Goal: Task Accomplishment & Management: Use online tool/utility

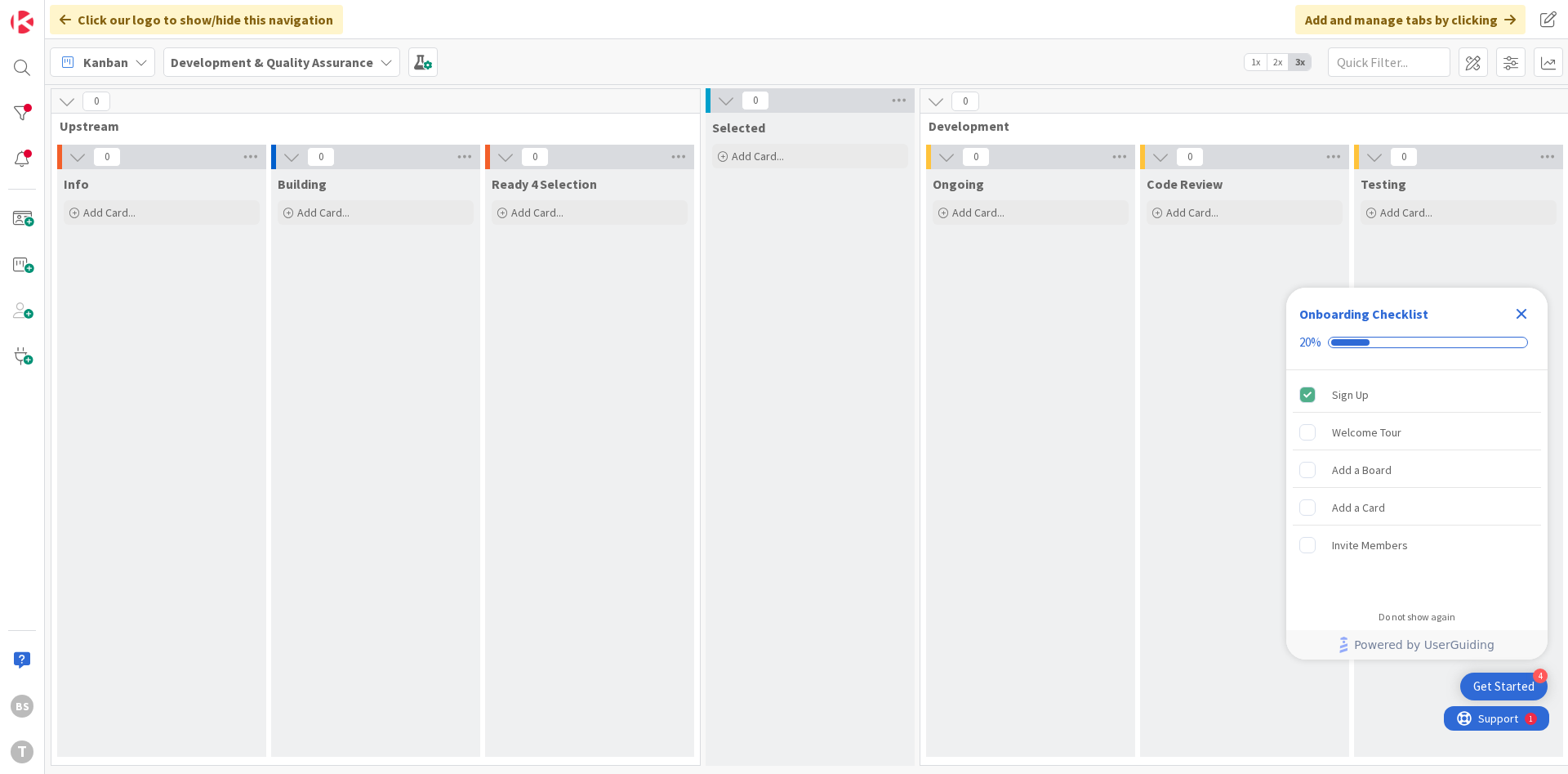
click at [1530, 309] on icon "Close Checklist" at bounding box center [1521, 313] width 20 height 20
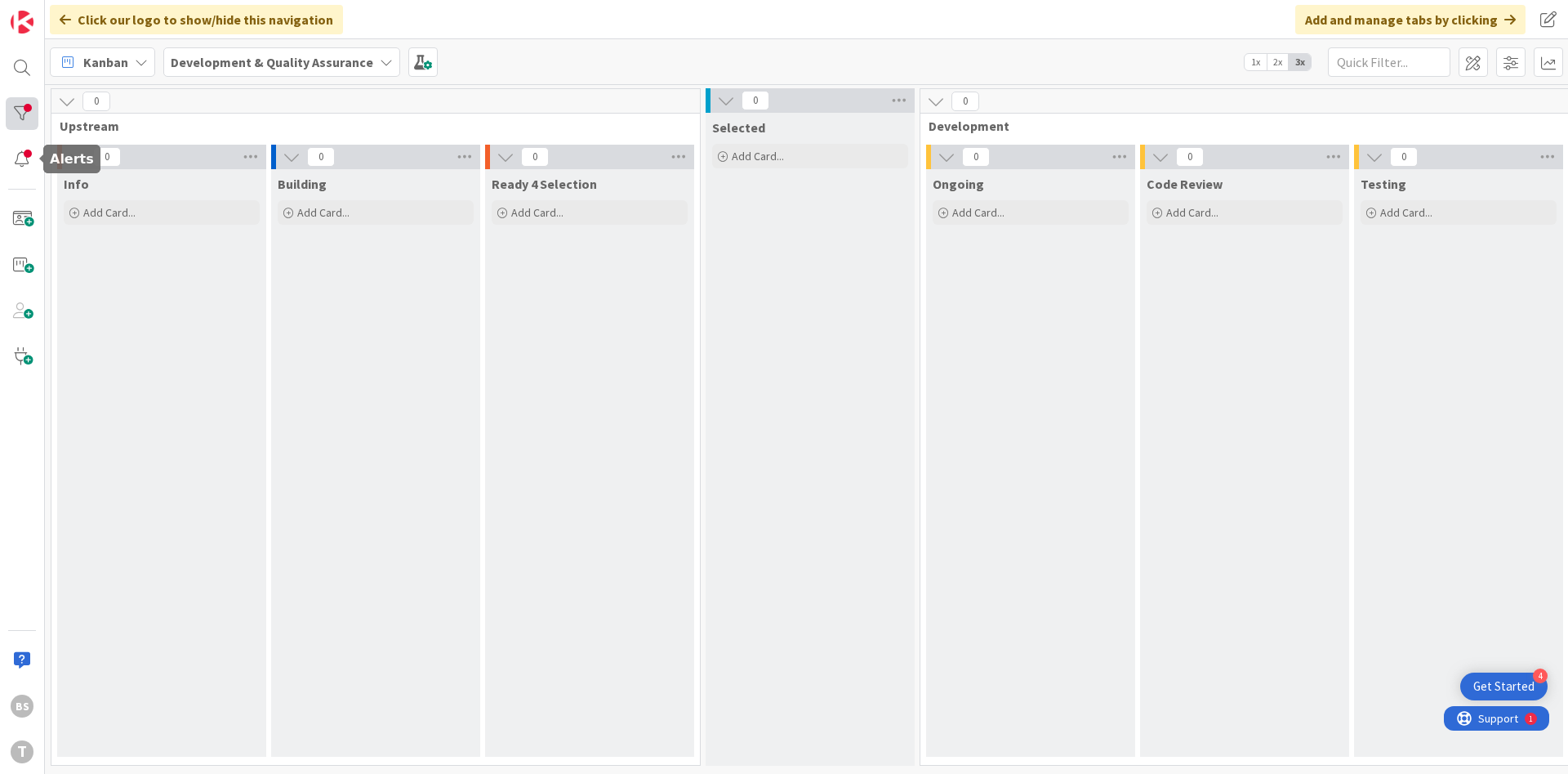
click at [22, 124] on div at bounding box center [22, 113] width 32 height 32
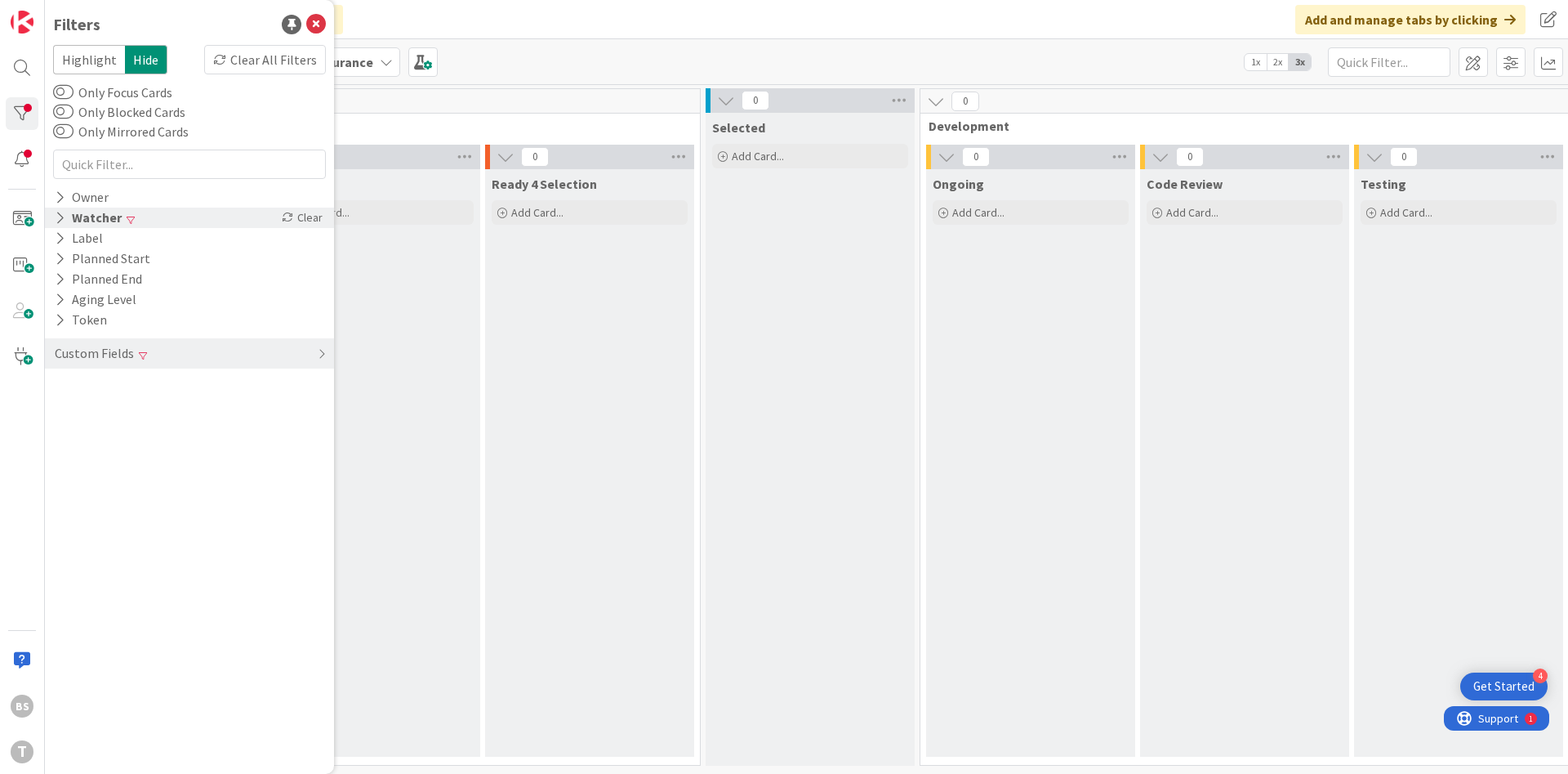
click at [193, 217] on div "Watcher Clear" at bounding box center [189, 217] width 289 height 20
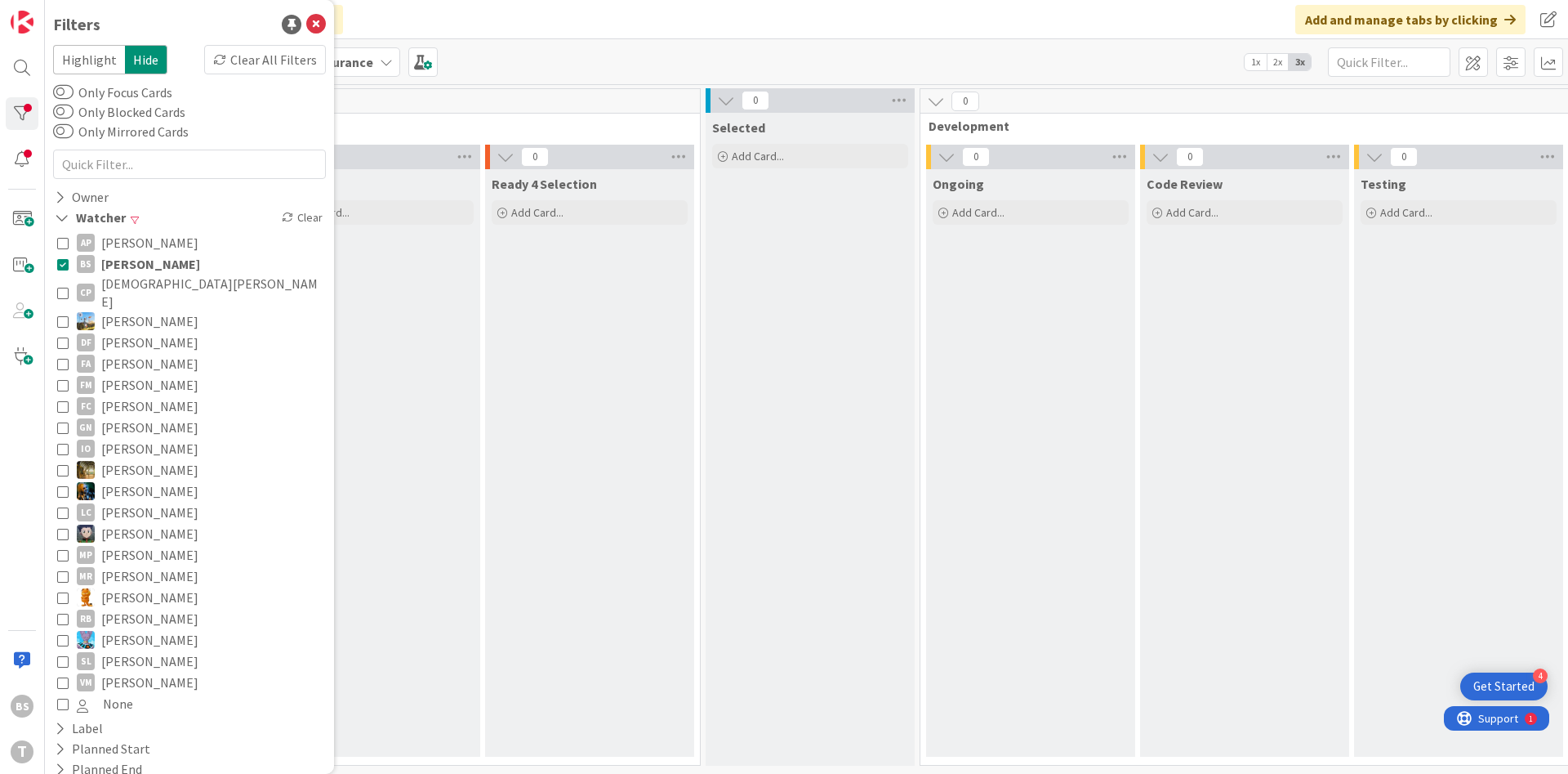
click at [177, 259] on button "BS [PERSON_NAME]" at bounding box center [189, 263] width 264 height 21
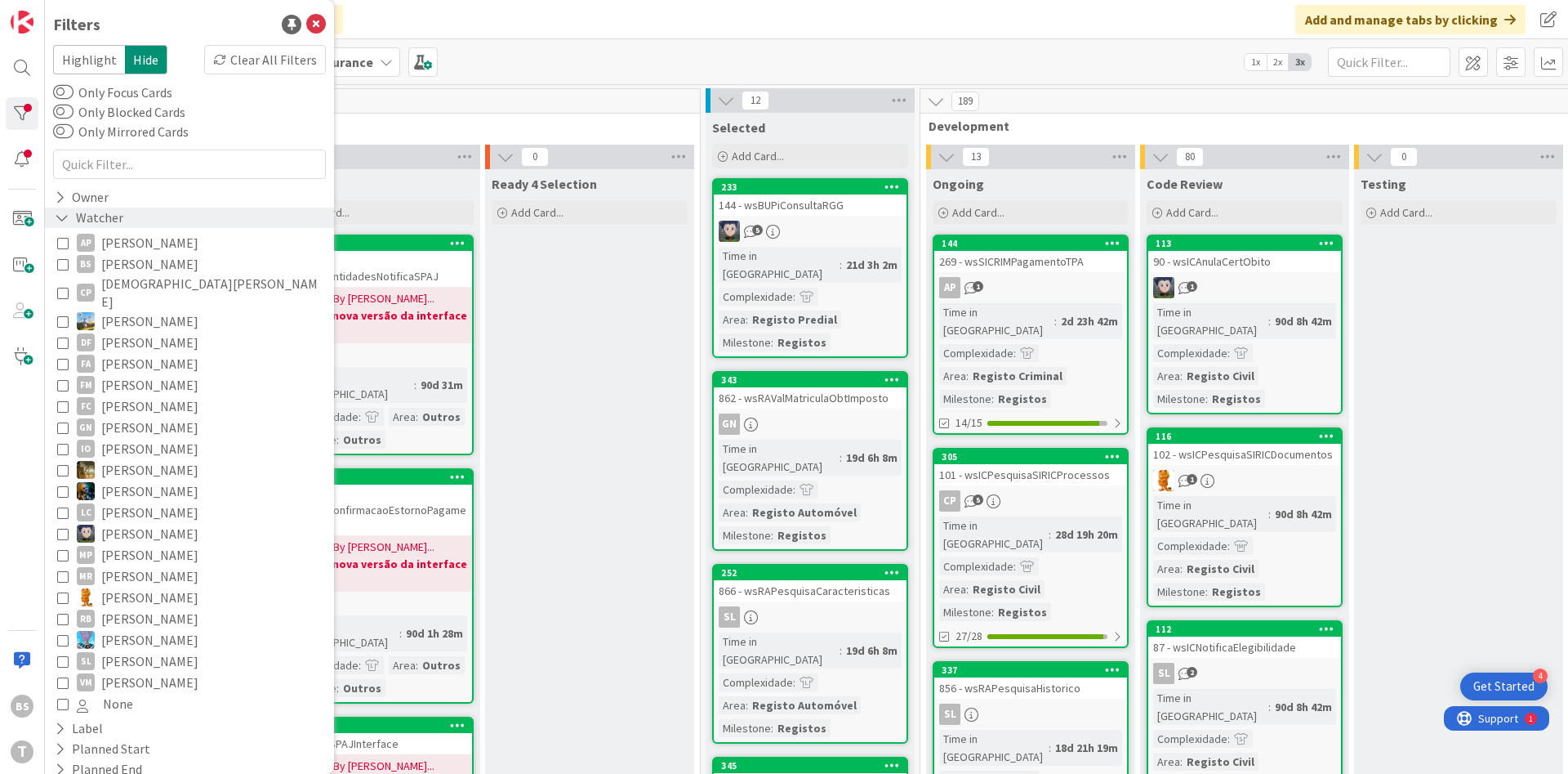
click at [193, 225] on div "Watcher" at bounding box center [189, 217] width 289 height 20
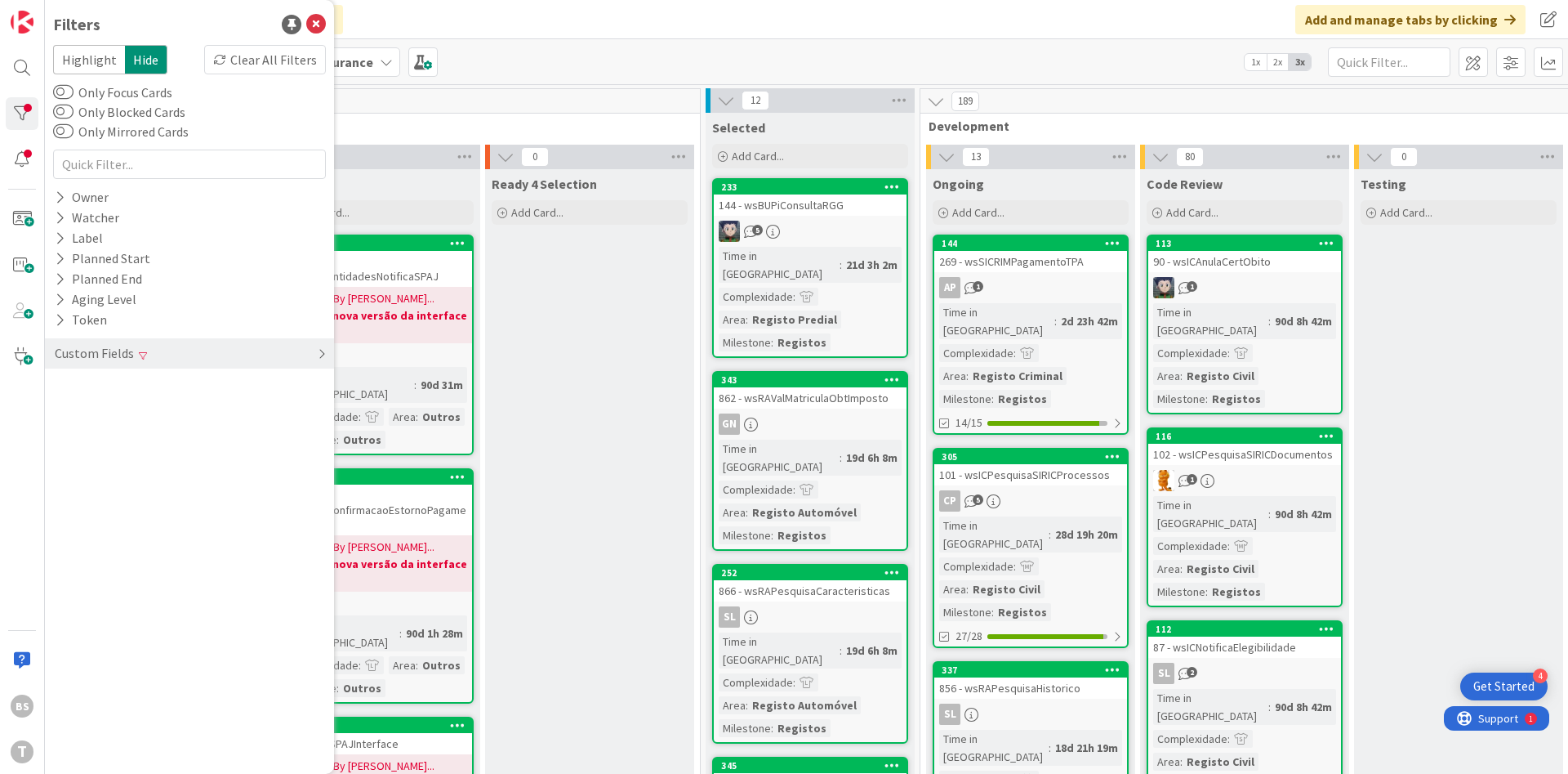
click at [183, 351] on div "Custom Fields" at bounding box center [189, 353] width 289 height 30
click at [186, 388] on div "Priority" at bounding box center [189, 387] width 289 height 20
click at [86, 497] on span at bounding box center [83, 496] width 13 height 13
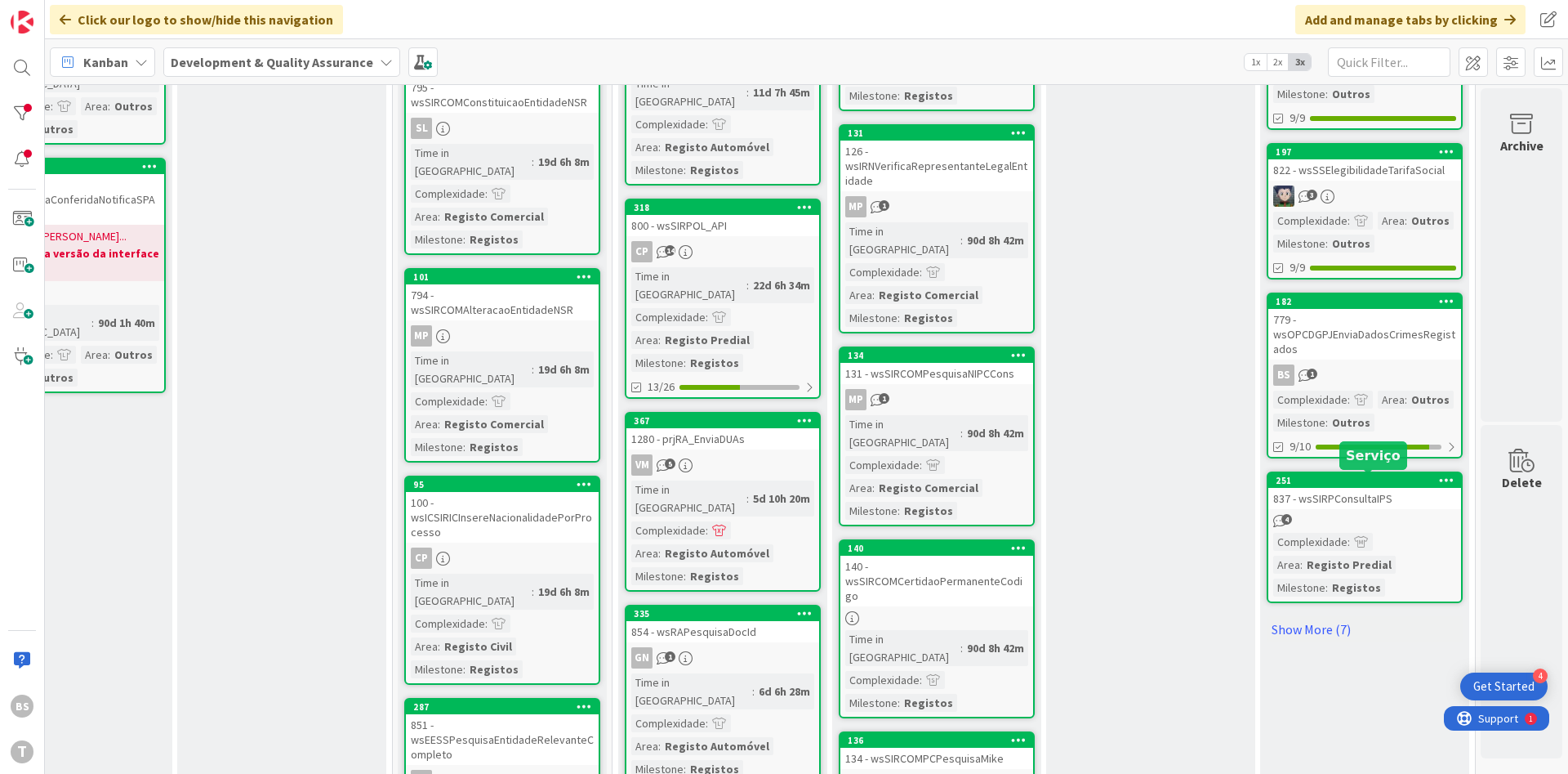
scroll to position [1367, 308]
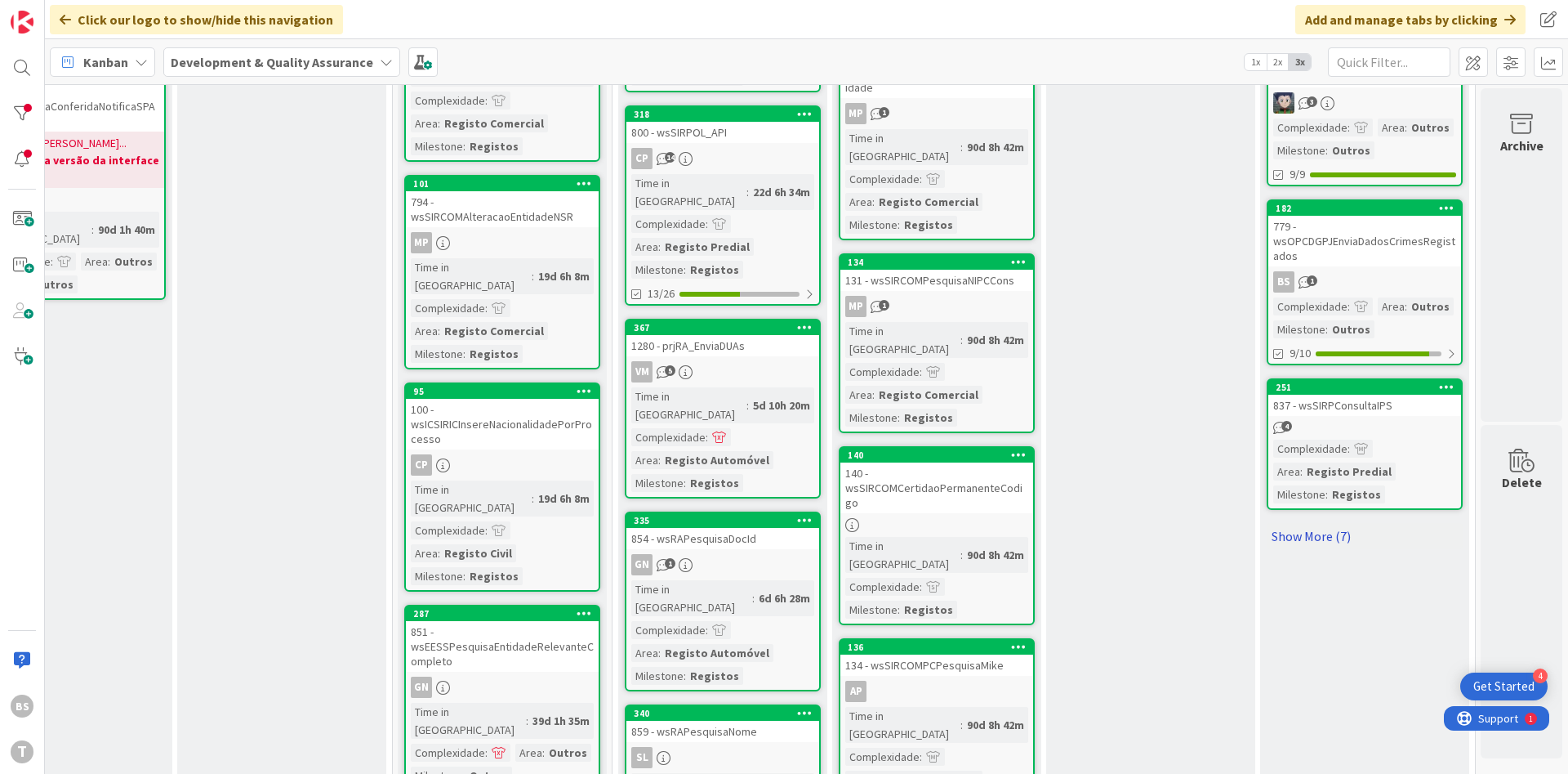
click at [1341, 532] on link "Show More (7)" at bounding box center [1364, 535] width 196 height 26
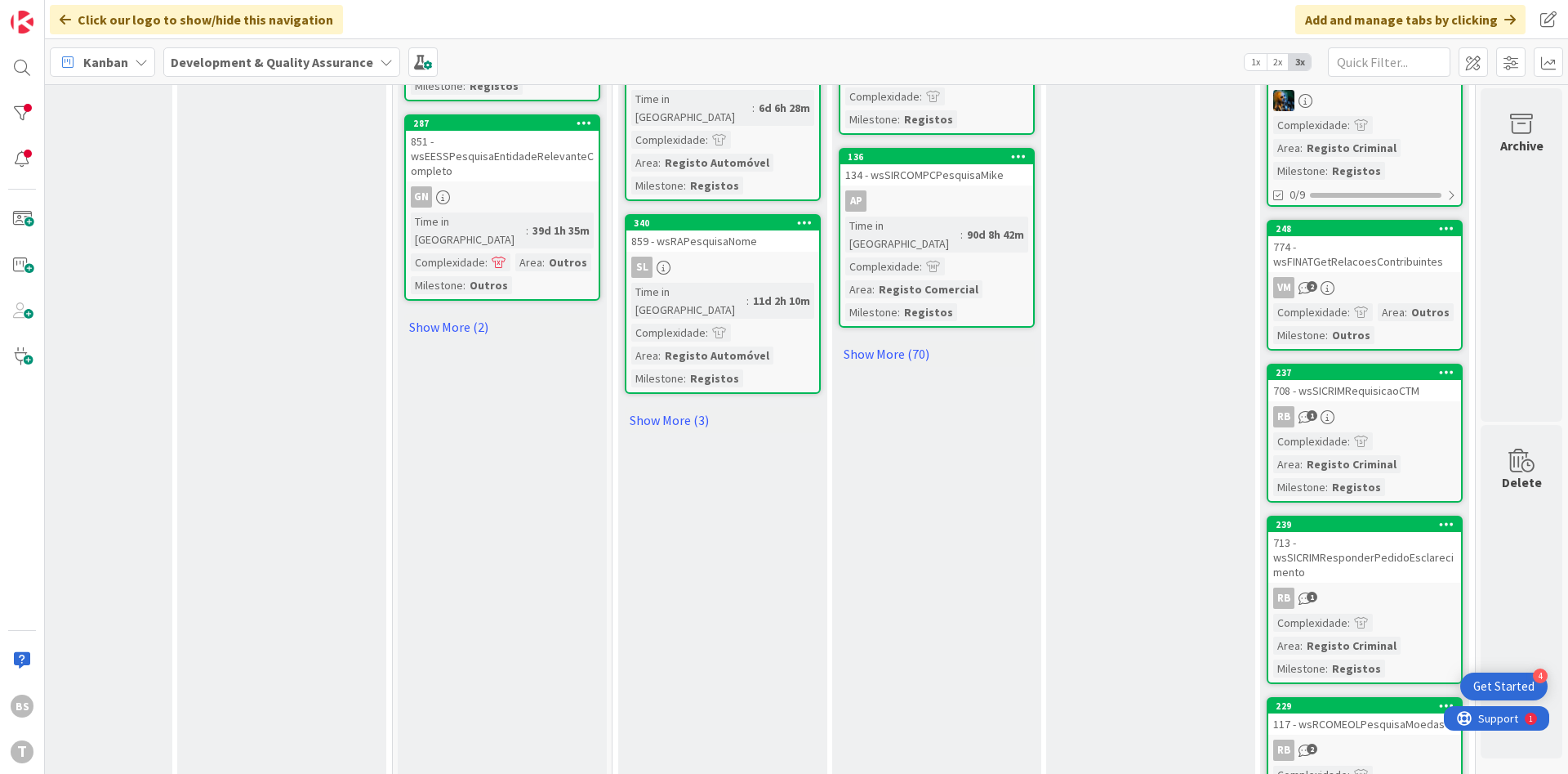
scroll to position [1465, 308]
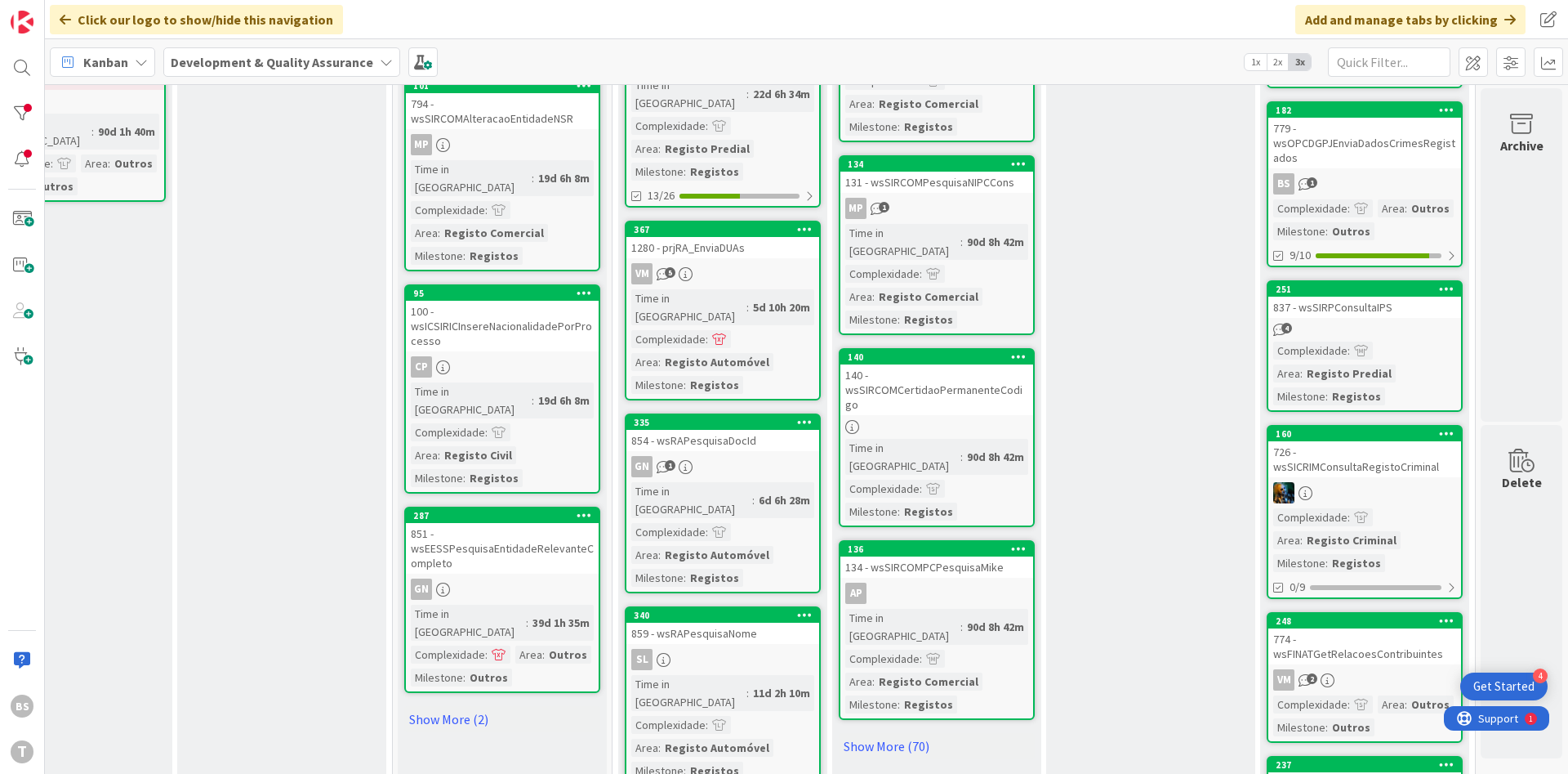
click at [1384, 316] on div "837 - wsSIRPConsultaIPS" at bounding box center [1364, 307] width 193 height 21
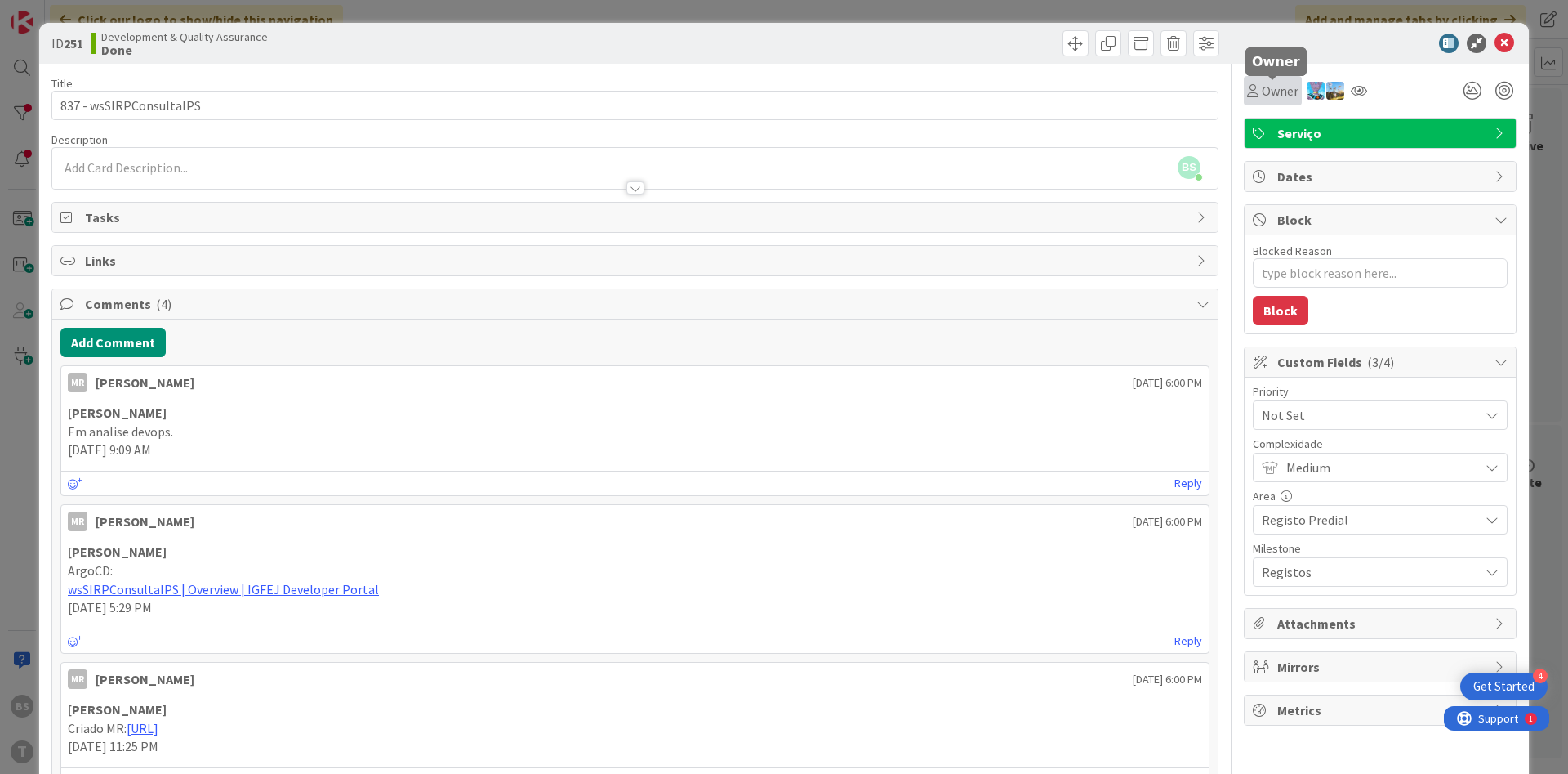
click at [1277, 92] on span "Owner" at bounding box center [1280, 90] width 37 height 20
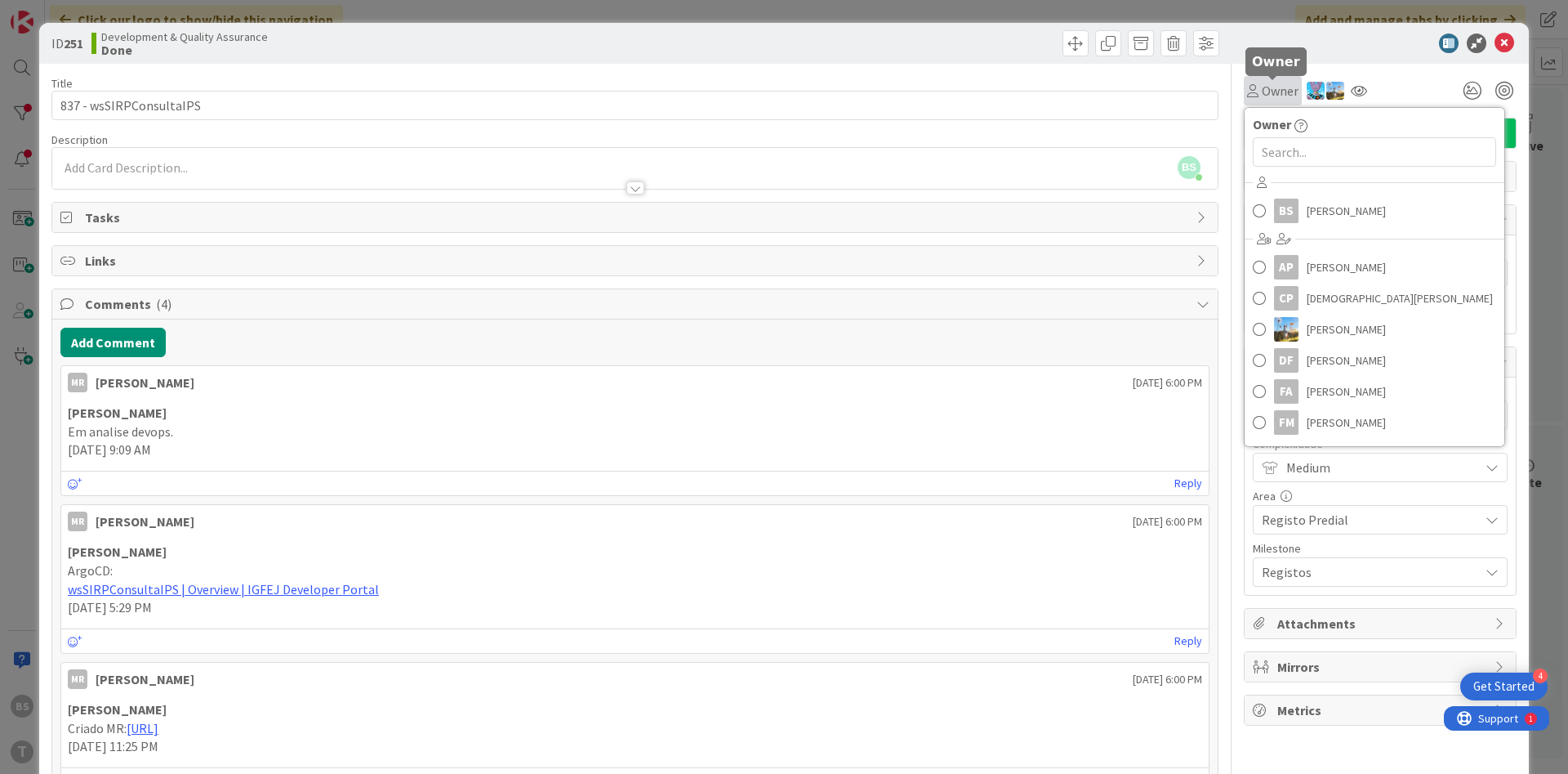
click at [1277, 92] on span "Owner" at bounding box center [1280, 90] width 37 height 20
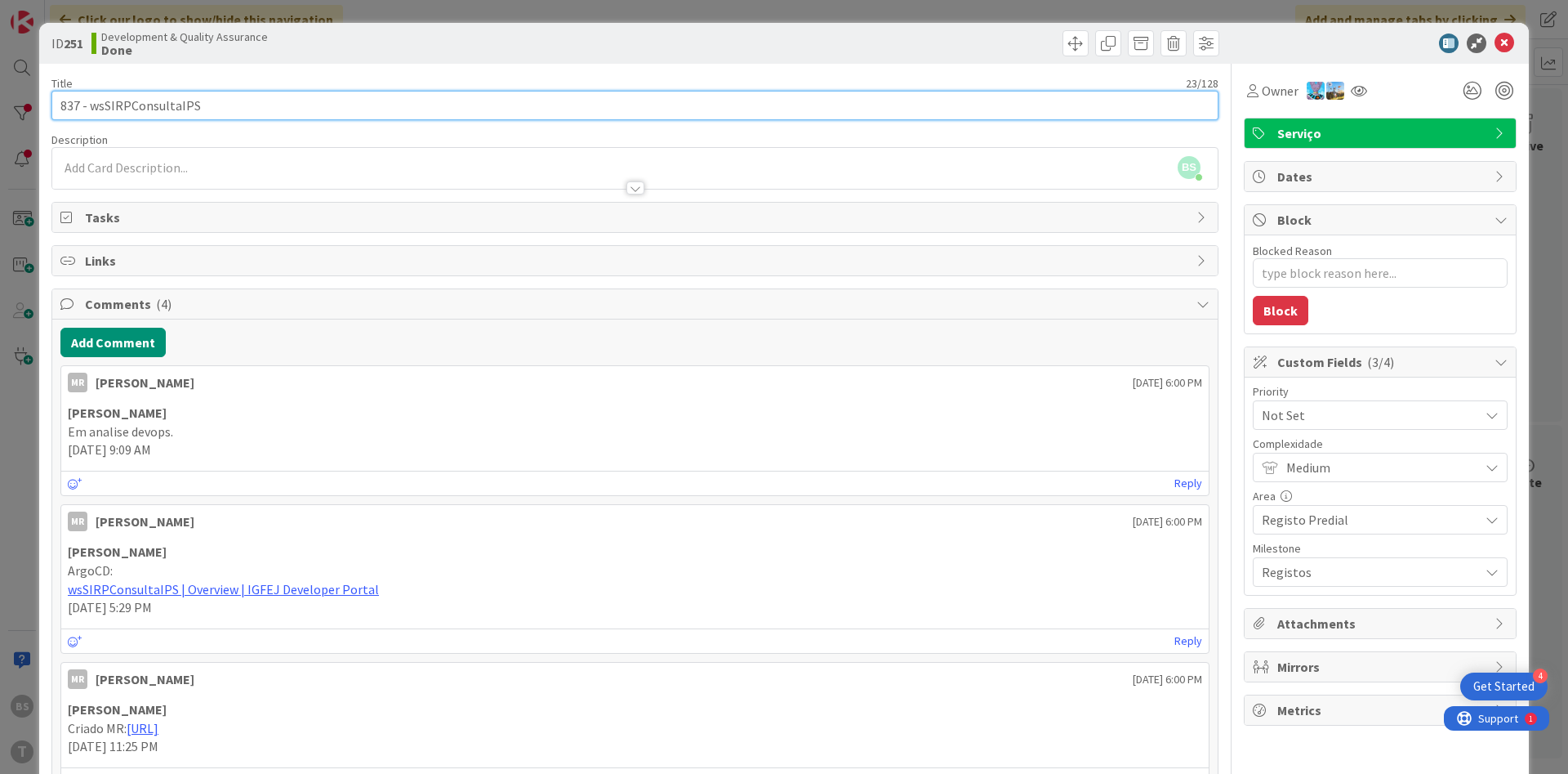
click at [187, 101] on input "837 - wsSIRPConsultaIPS" at bounding box center [634, 105] width 1167 height 29
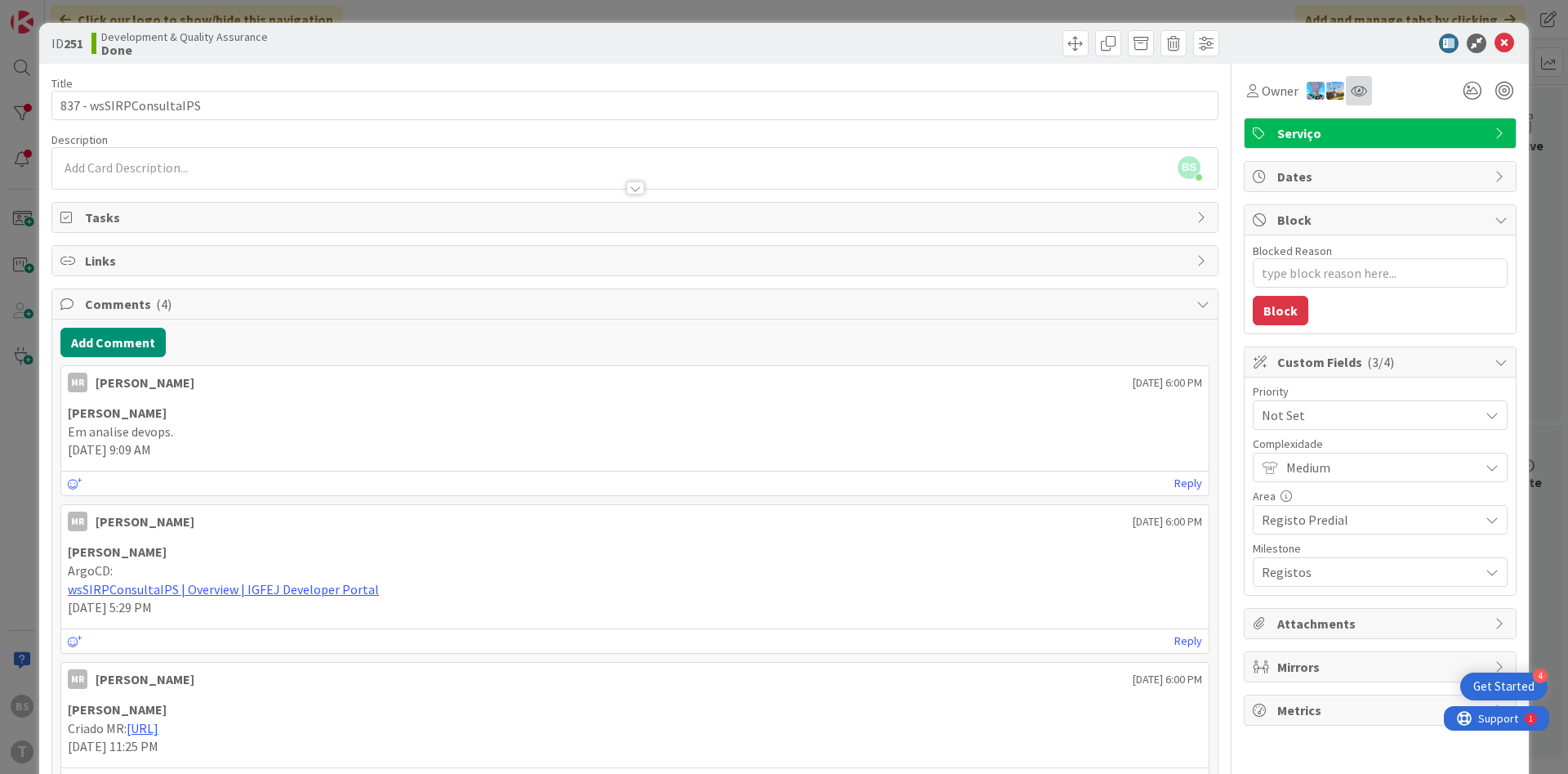
click at [1365, 100] on div at bounding box center [1358, 90] width 26 height 29
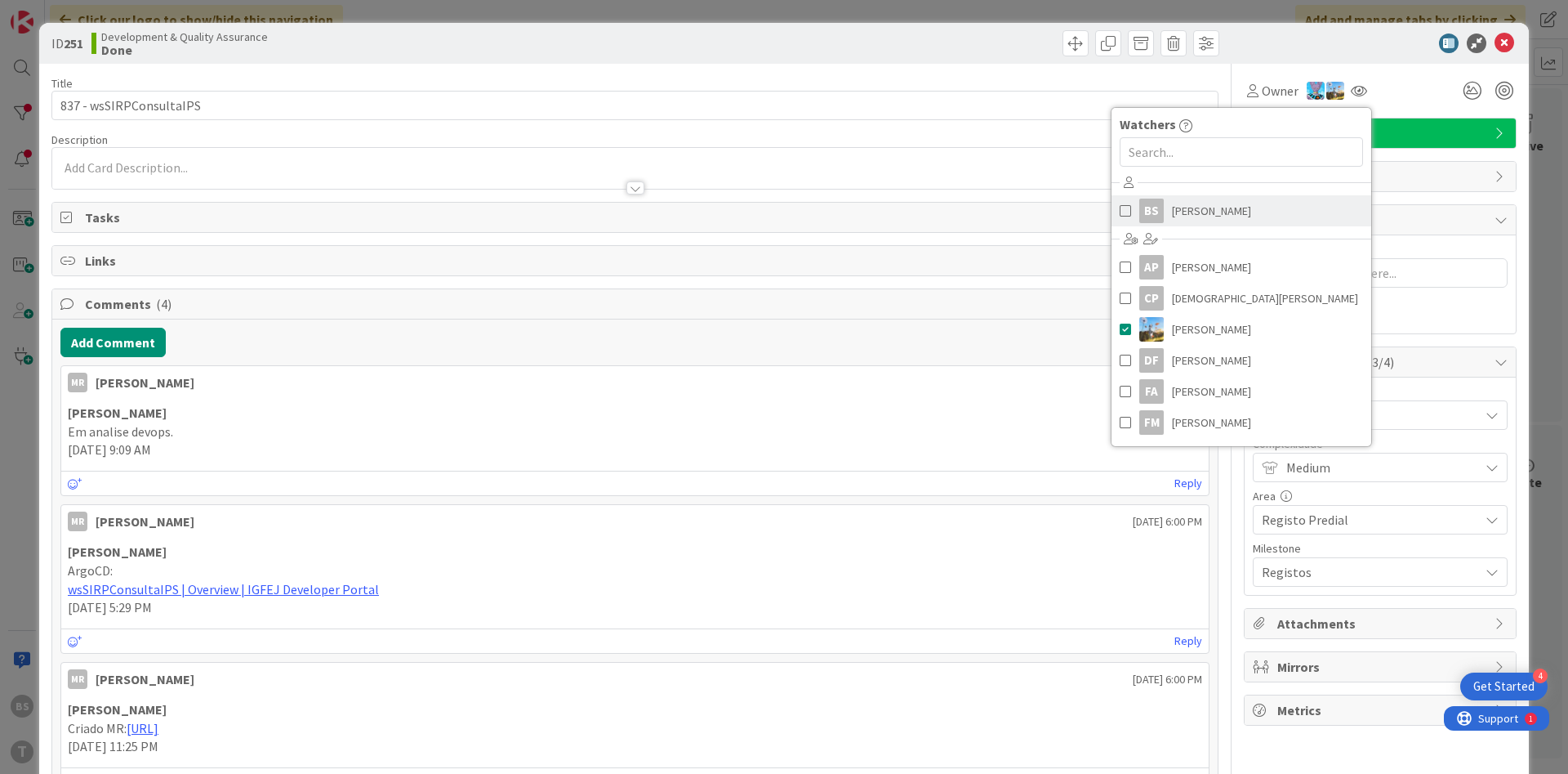
click at [1225, 205] on span "[PERSON_NAME]" at bounding box center [1211, 211] width 79 height 25
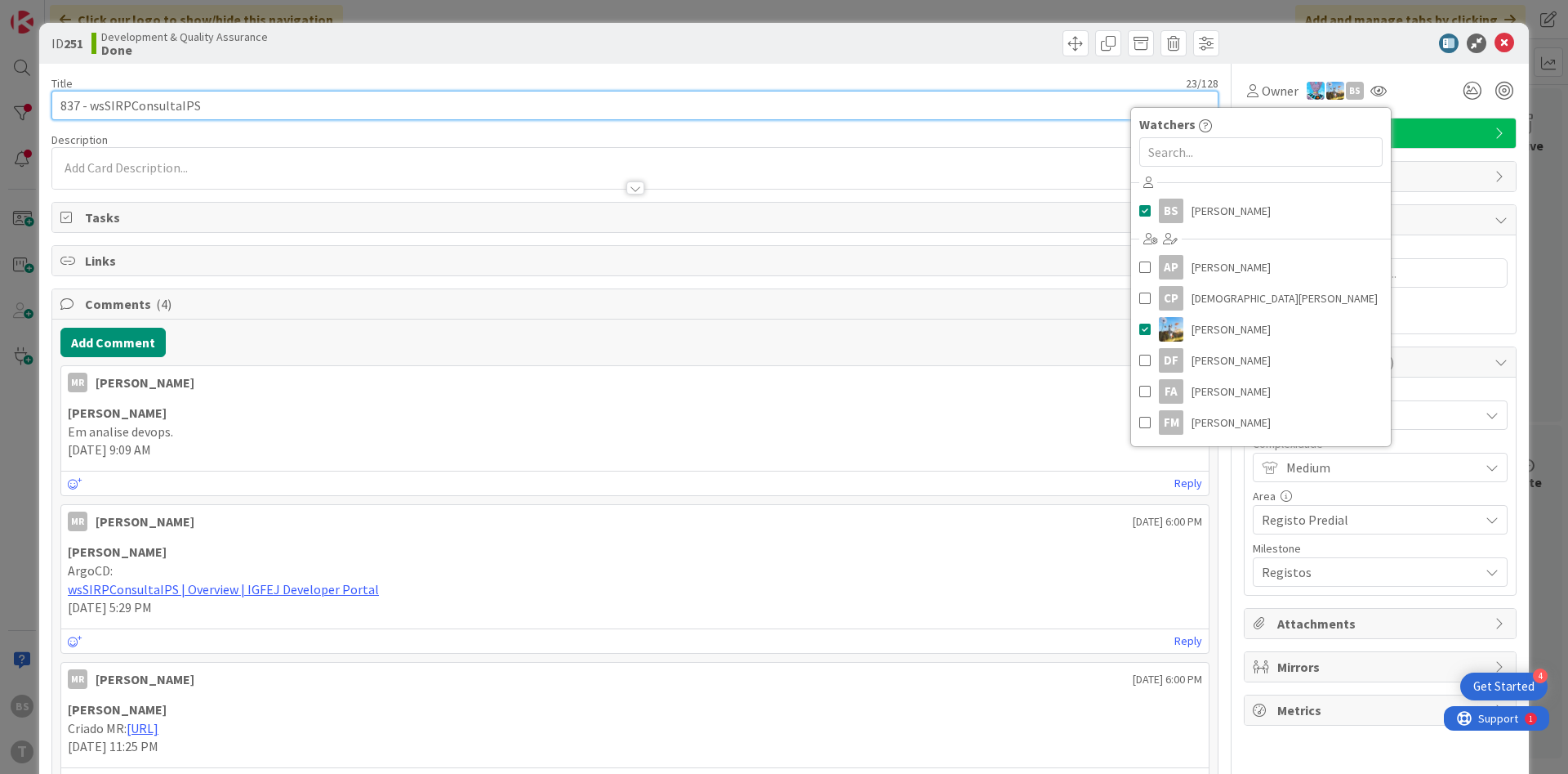
click at [186, 107] on input "837 - wsSIRPConsultaIPS" at bounding box center [634, 105] width 1167 height 29
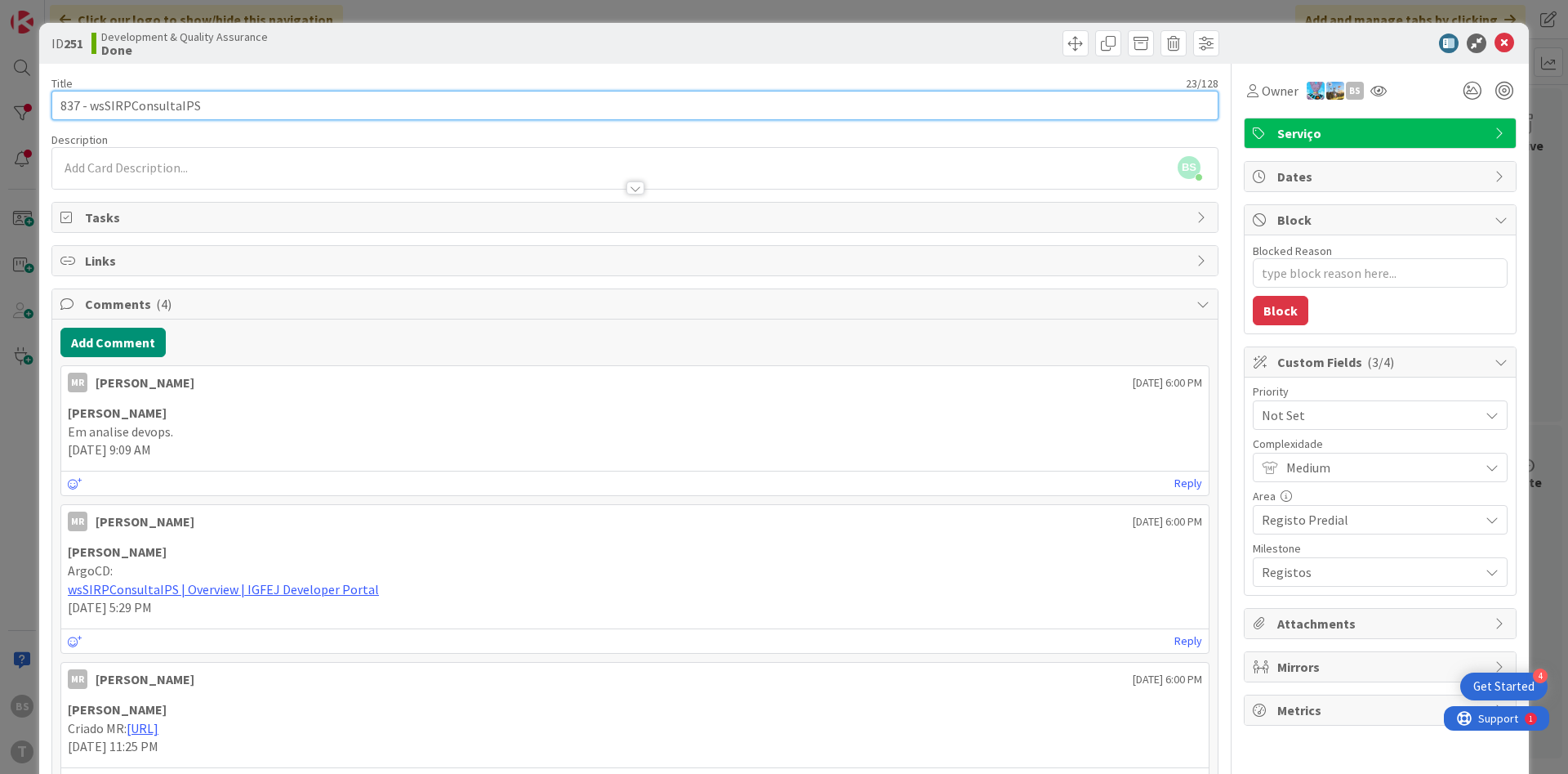
click at [155, 110] on input "837 - wsSIRPConsultaIPS" at bounding box center [634, 105] width 1167 height 29
click at [153, 108] on input "837 - wsSIRPConsultaIPS" at bounding box center [634, 105] width 1167 height 29
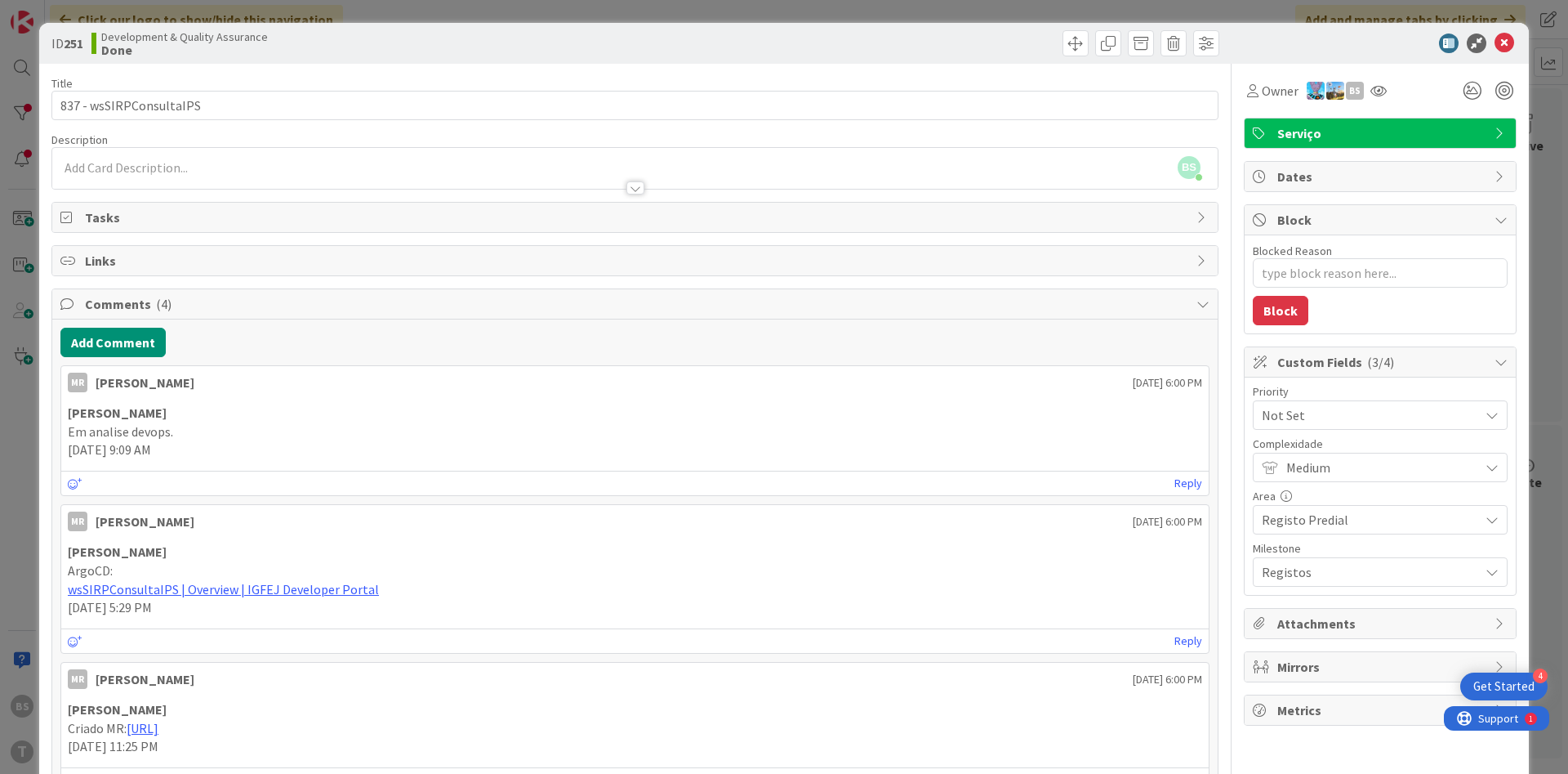
click at [124, 90] on div "Title 23 / 128" at bounding box center [634, 83] width 1167 height 14
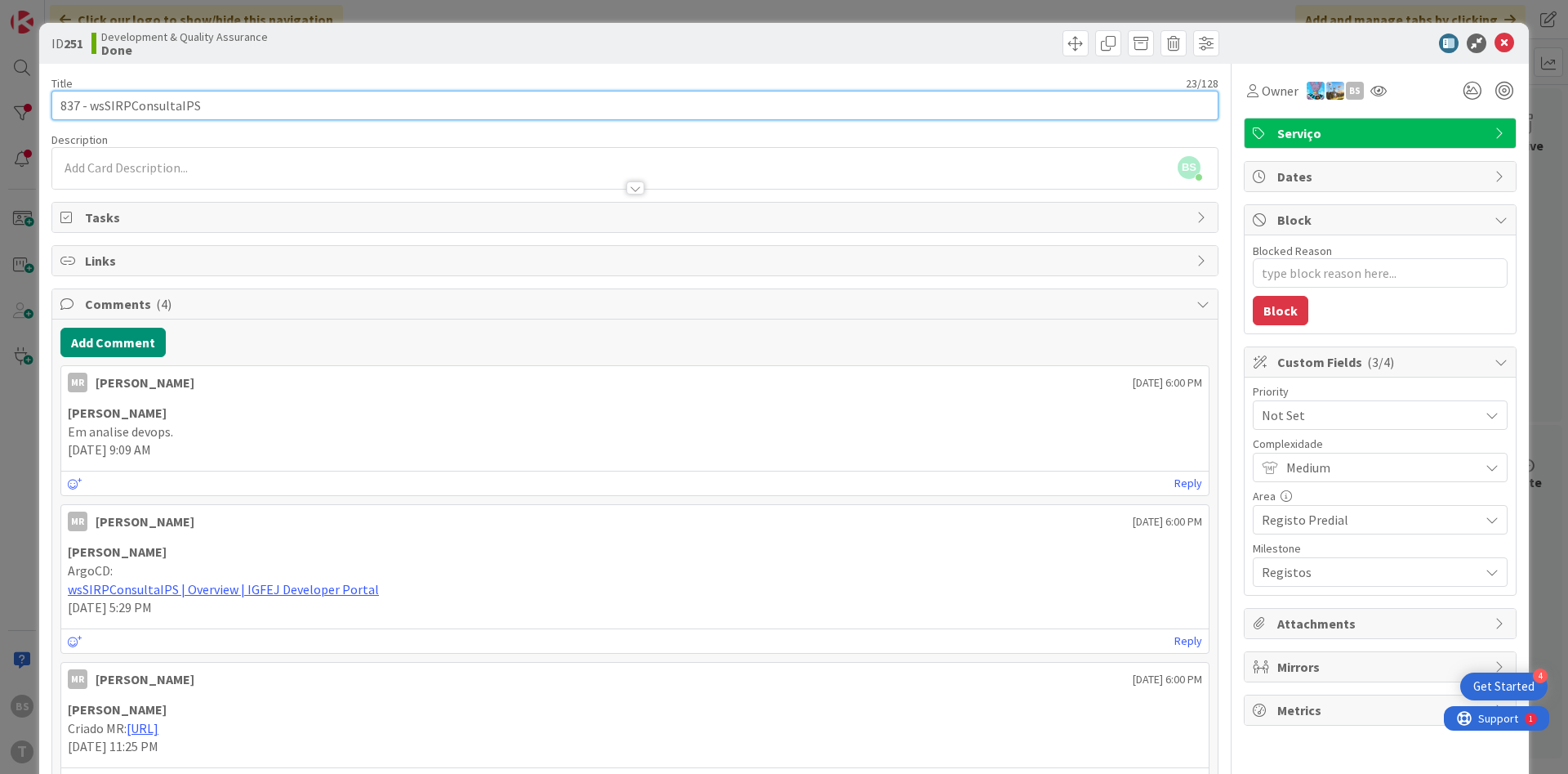
click at [133, 107] on input "837 - wsSIRPConsultaIPS" at bounding box center [634, 105] width 1167 height 29
click at [187, 104] on input "837 - wsSIRPConsultaIPS" at bounding box center [634, 105] width 1167 height 29
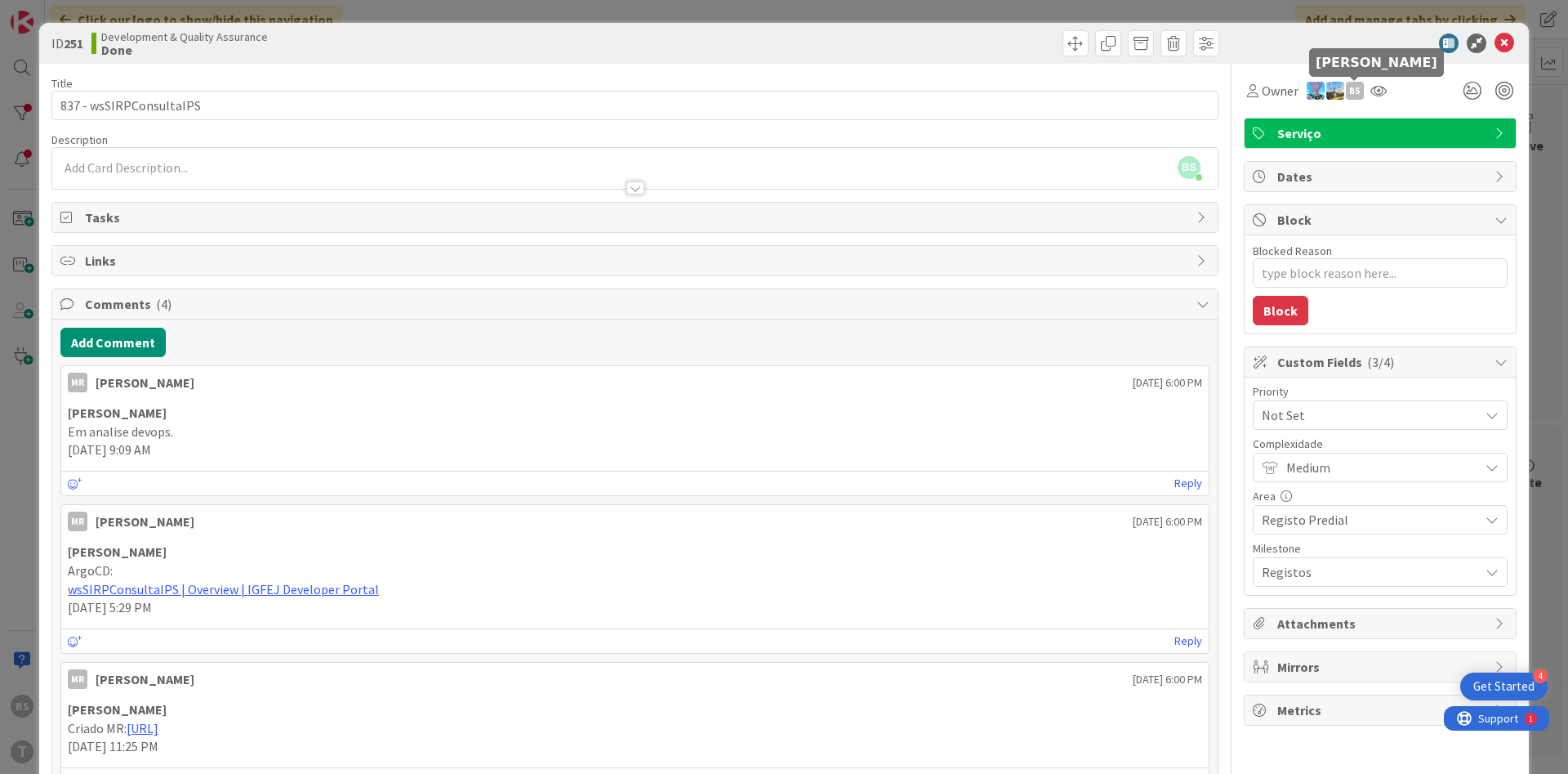
click at [1358, 95] on div "BS" at bounding box center [1354, 90] width 18 height 18
click at [1368, 101] on div at bounding box center [1378, 90] width 26 height 29
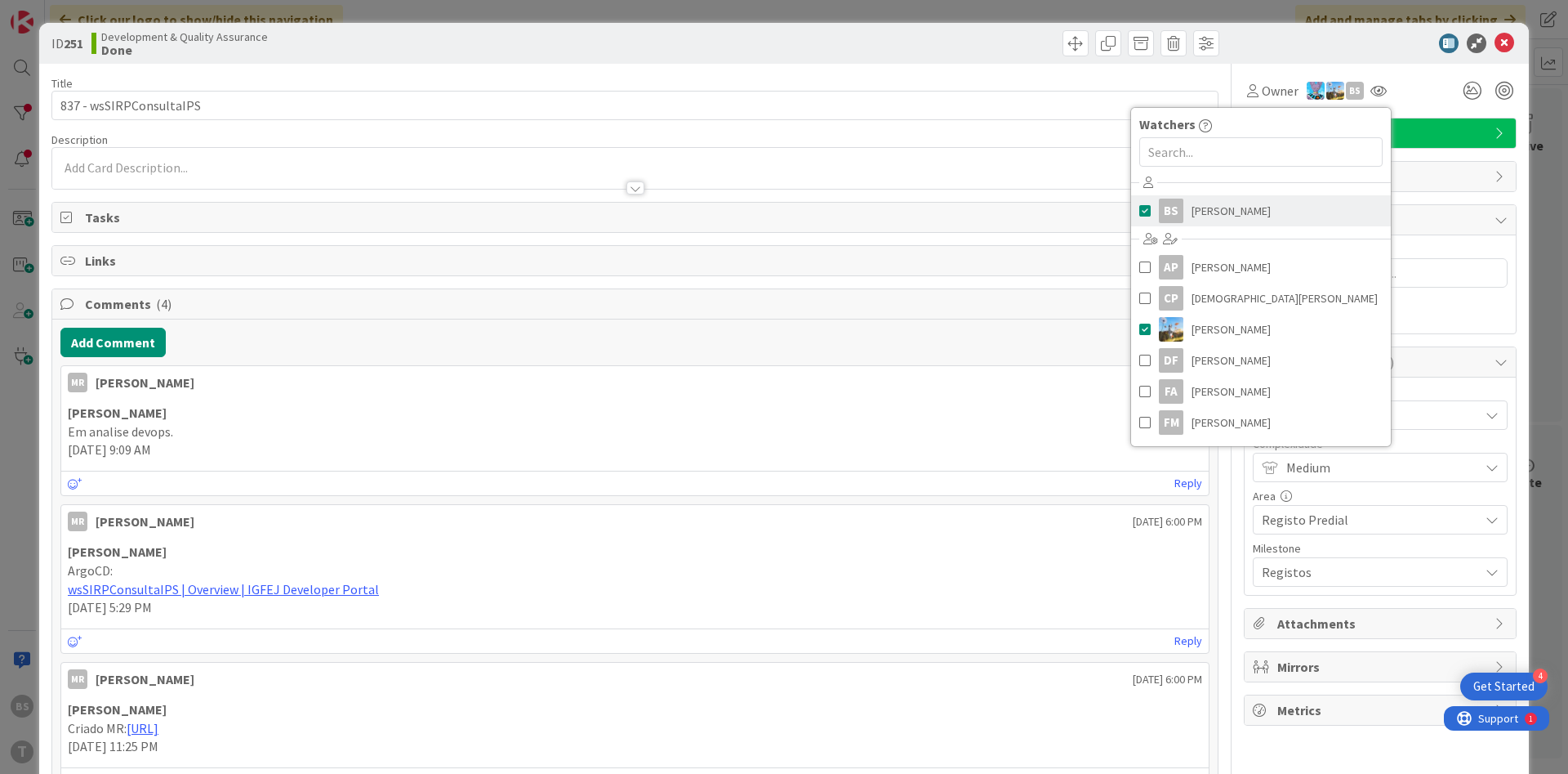
click at [1223, 204] on span "[PERSON_NAME]" at bounding box center [1231, 211] width 79 height 25
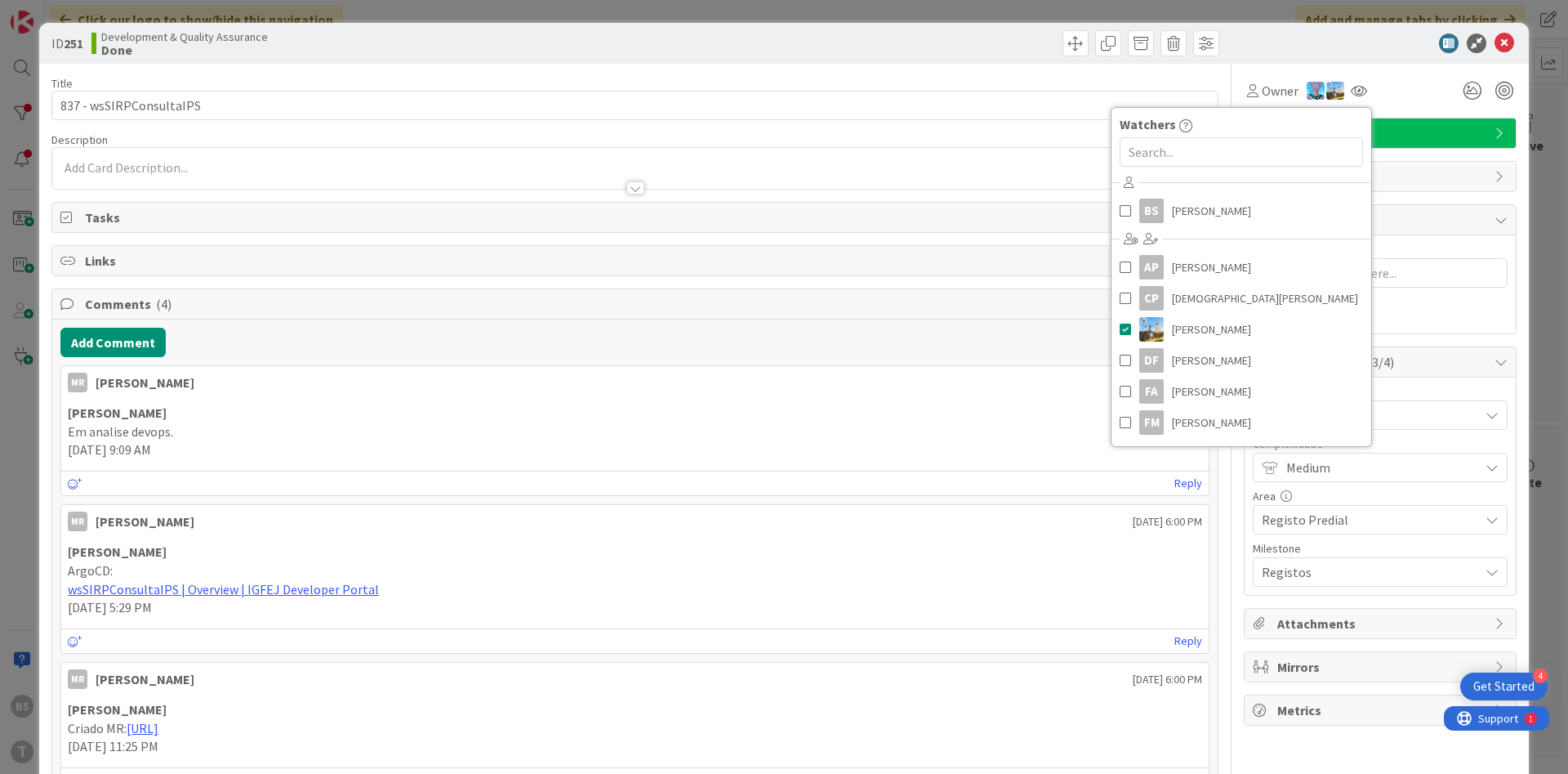
click at [1401, 77] on div "Owner Owner BS [PERSON_NAME] AP [PERSON_NAME] [PERSON_NAME] [PERSON_NAME] Diego…" at bounding box center [1380, 90] width 273 height 29
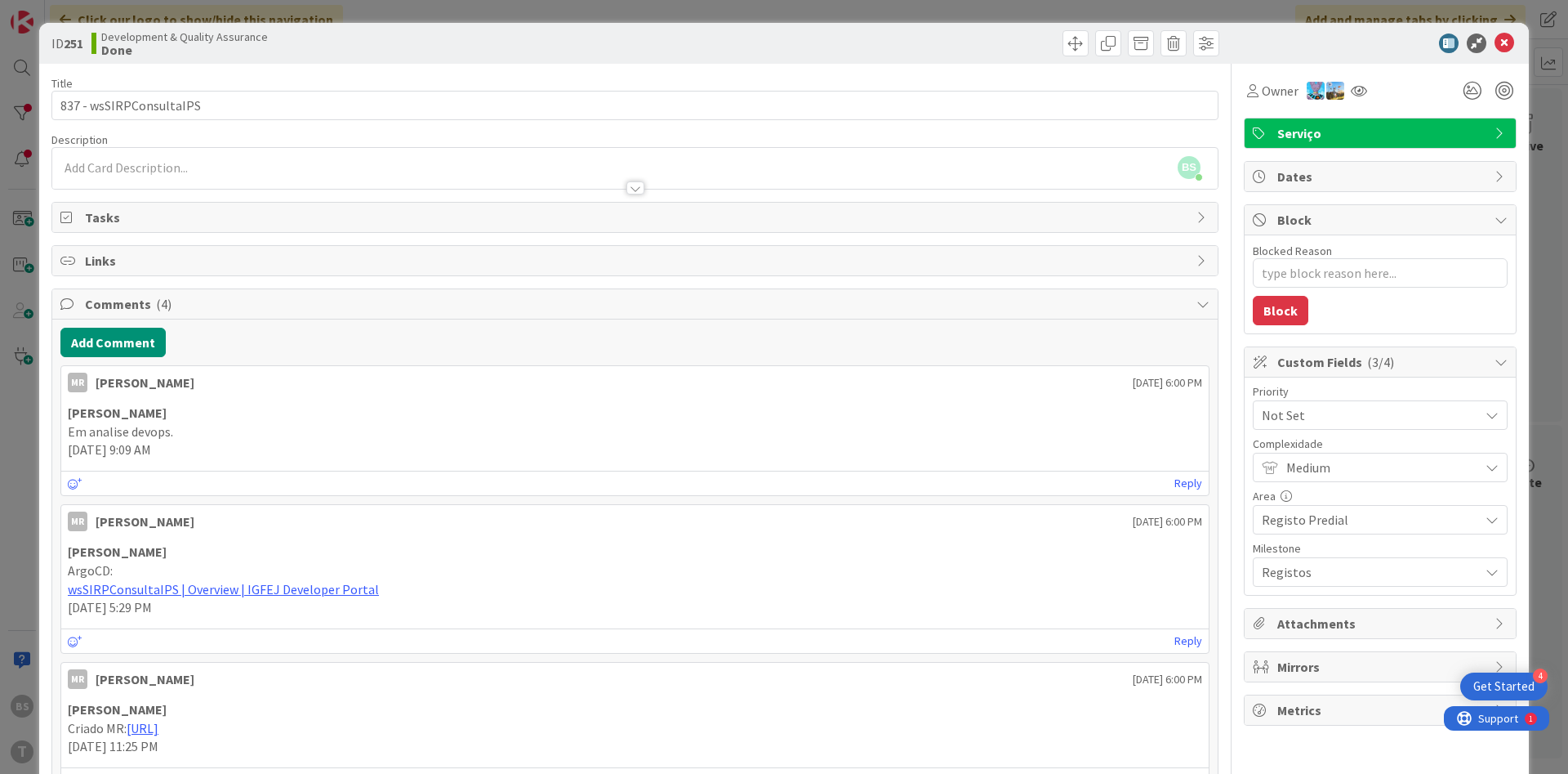
click at [1343, 415] on span "Not Set" at bounding box center [1366, 414] width 209 height 23
click at [1340, 471] on span "Critical" at bounding box center [1403, 483] width 189 height 25
type textarea "x"
